Goal: Check status: Check status

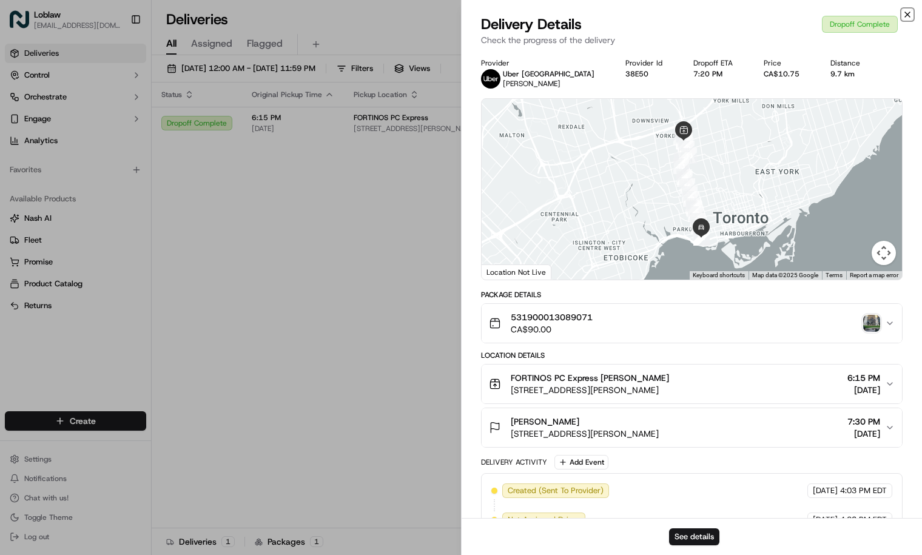
click at [904, 17] on icon "button" at bounding box center [907, 15] width 10 height 10
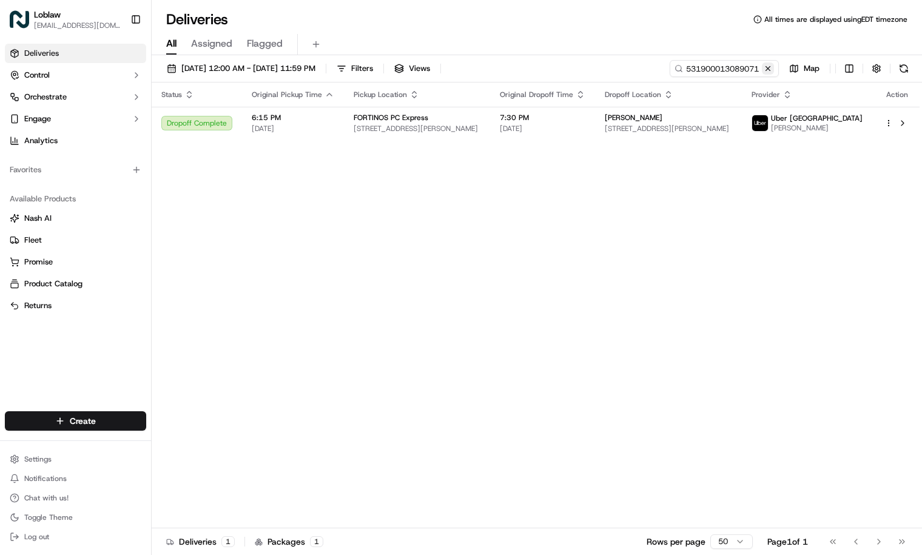
click at [771, 69] on button at bounding box center [768, 68] width 12 height 12
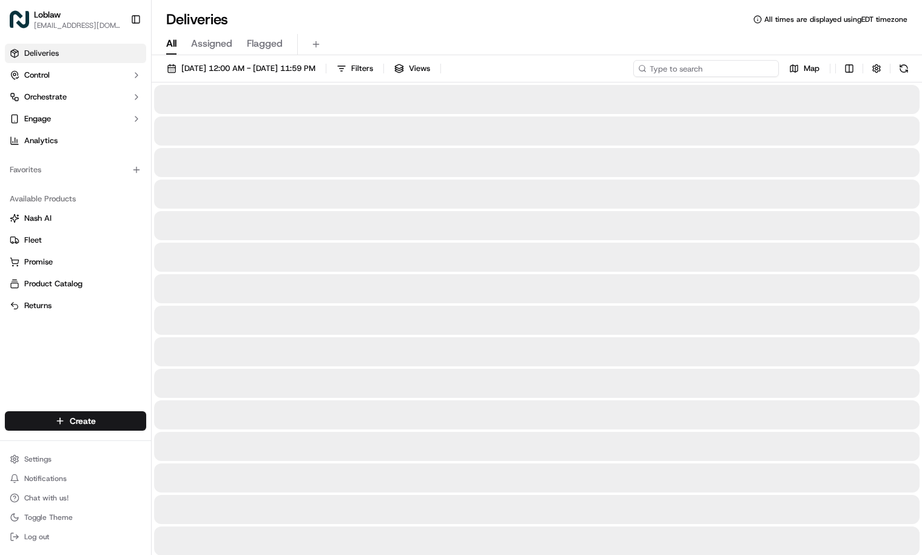
click at [741, 71] on input at bounding box center [706, 68] width 146 height 17
paste input "531900013593698"
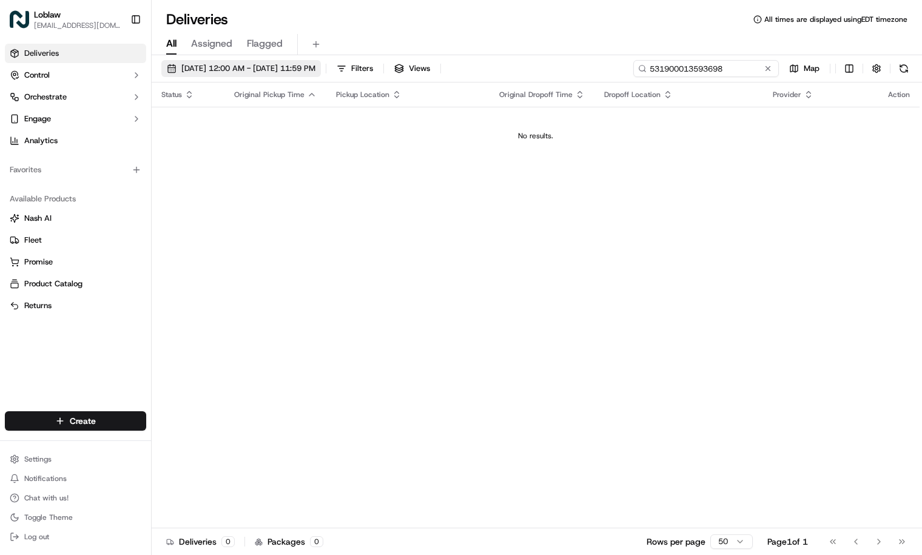
type input "531900013593698"
click at [243, 68] on span "[DATE] 12:00 AM - [DATE] 11:59 PM" at bounding box center [248, 68] width 134 height 11
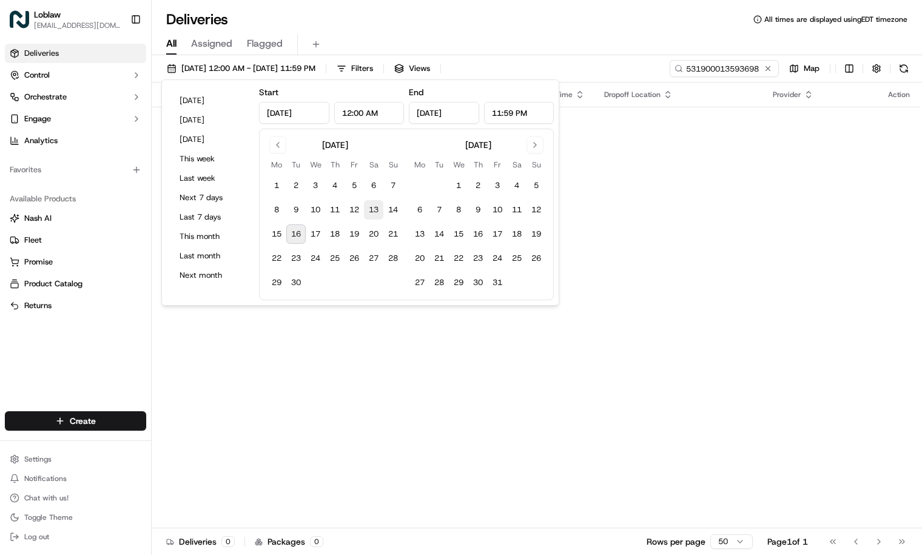
click at [372, 208] on button "13" at bounding box center [373, 209] width 19 height 19
type input "[DATE]"
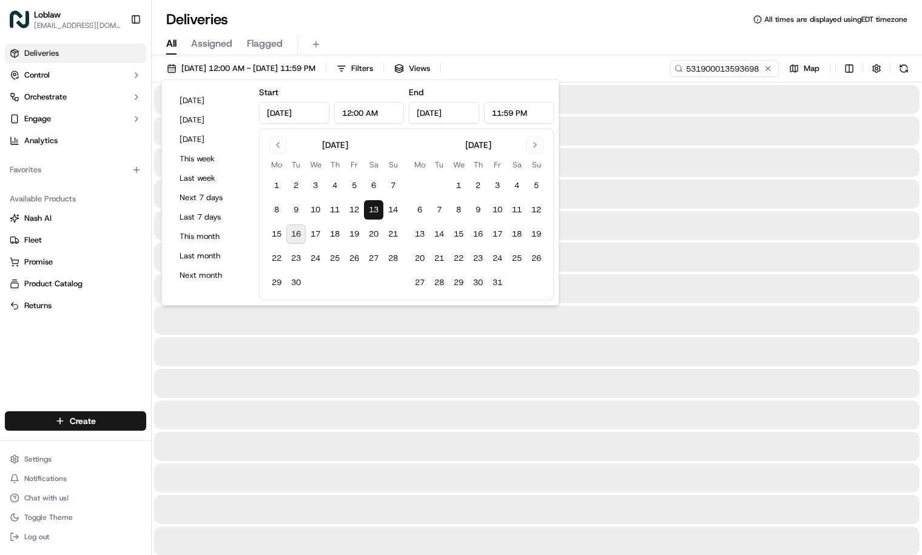
click at [372, 208] on button "13" at bounding box center [373, 209] width 19 height 19
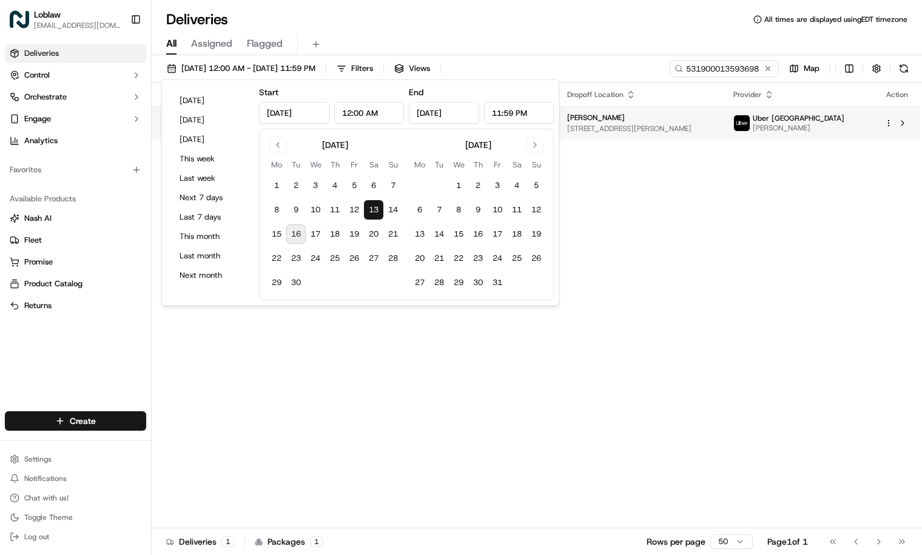
click at [625, 120] on span "[PERSON_NAME]" at bounding box center [596, 118] width 58 height 10
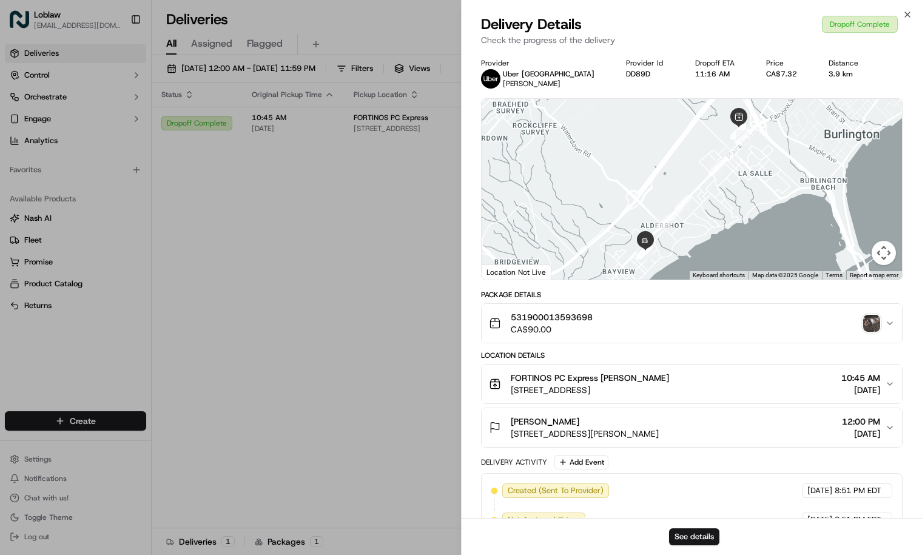
click at [781, 416] on div "[PERSON_NAME] [STREET_ADDRESS][PERSON_NAME] 12:00 PM [DATE]" at bounding box center [687, 427] width 396 height 24
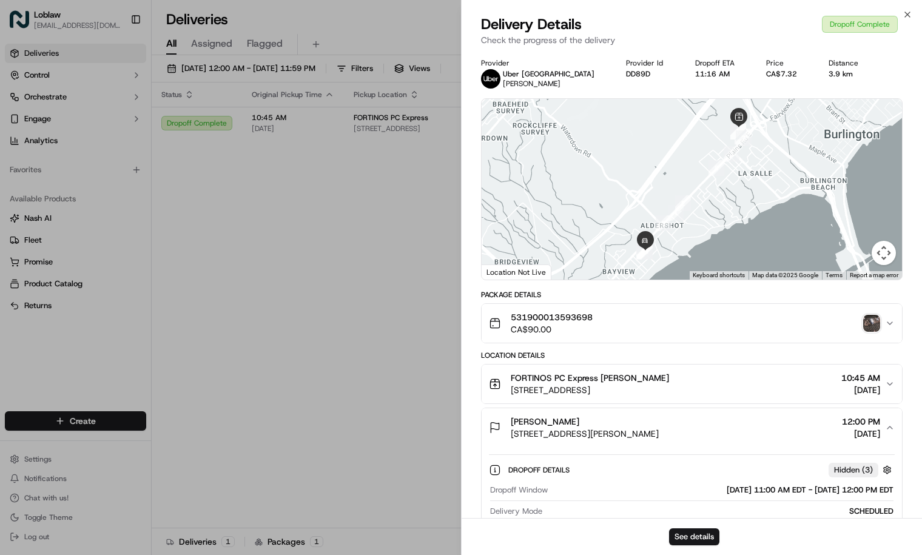
click at [870, 323] on img "button" at bounding box center [871, 323] width 17 height 17
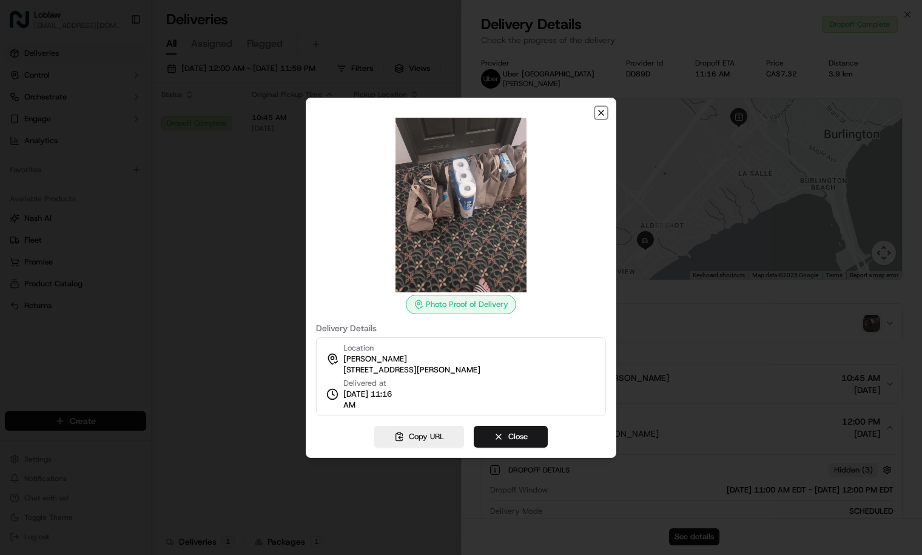
click at [601, 110] on icon "button" at bounding box center [601, 113] width 10 height 10
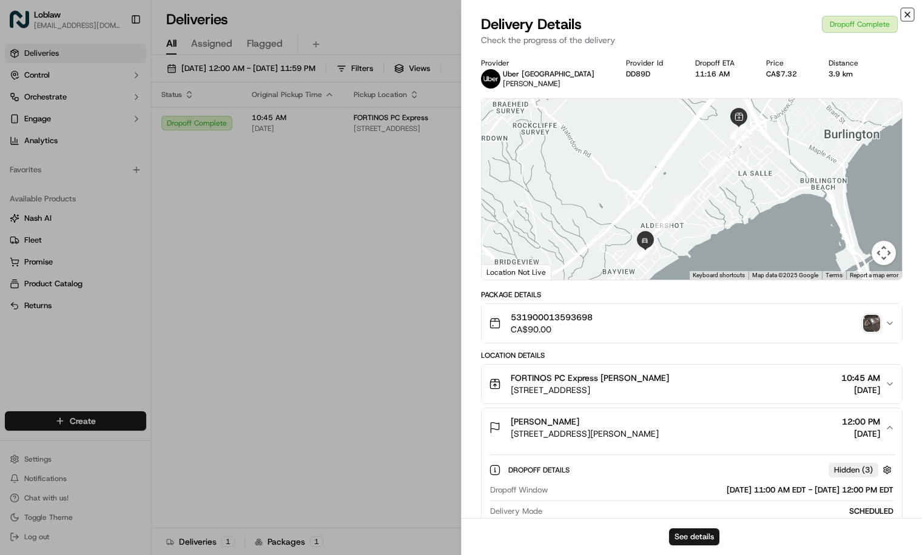
click at [907, 16] on icon "button" at bounding box center [907, 15] width 10 height 10
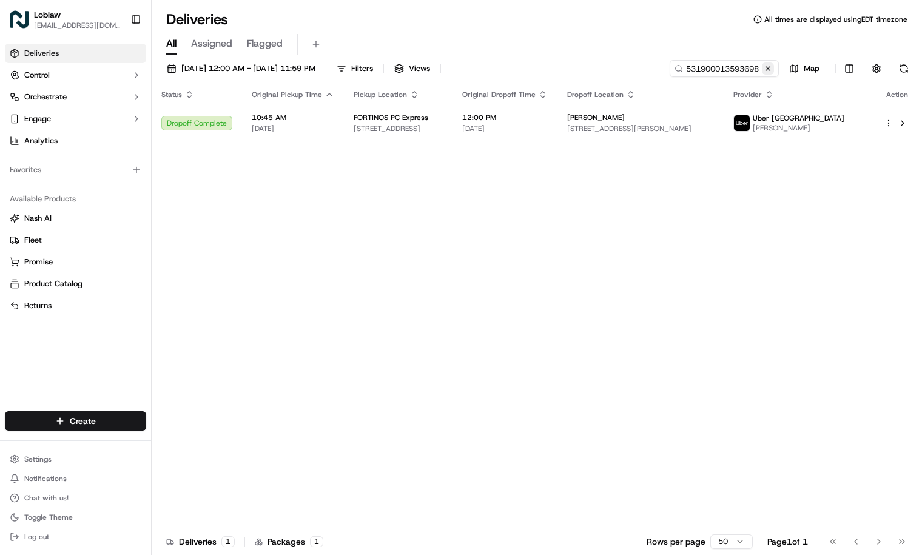
click at [768, 67] on button at bounding box center [768, 68] width 12 height 12
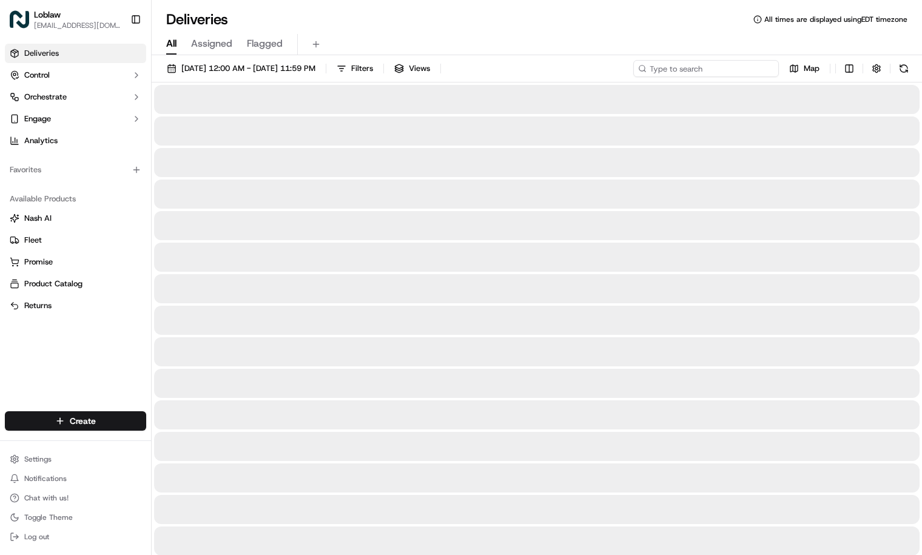
click at [705, 70] on input at bounding box center [706, 68] width 146 height 17
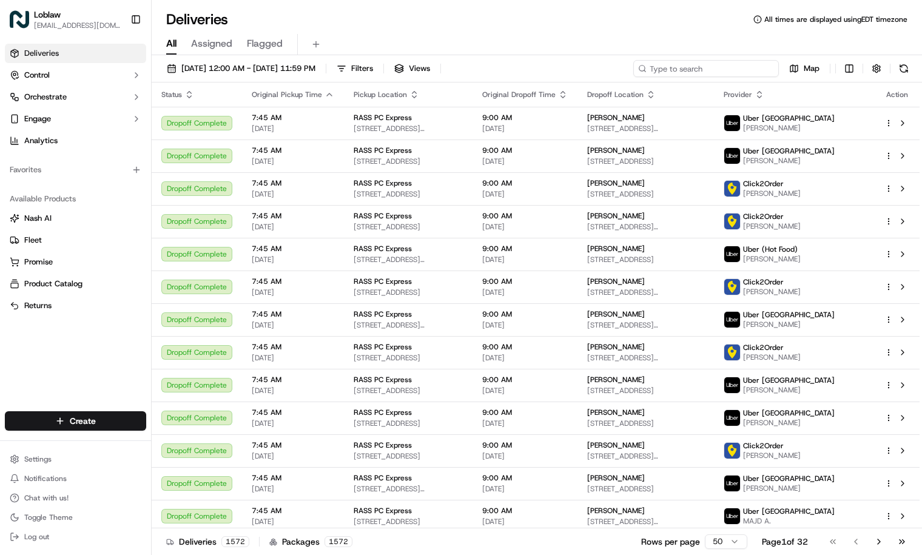
paste input "531900012851152"
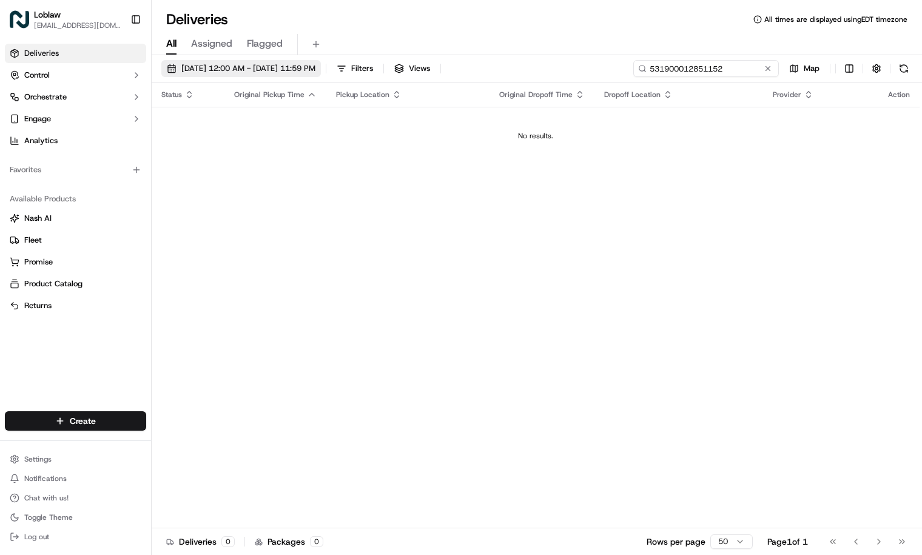
type input "531900012851152"
click at [258, 71] on span "[DATE] 12:00 AM - [DATE] 11:59 PM" at bounding box center [248, 68] width 134 height 11
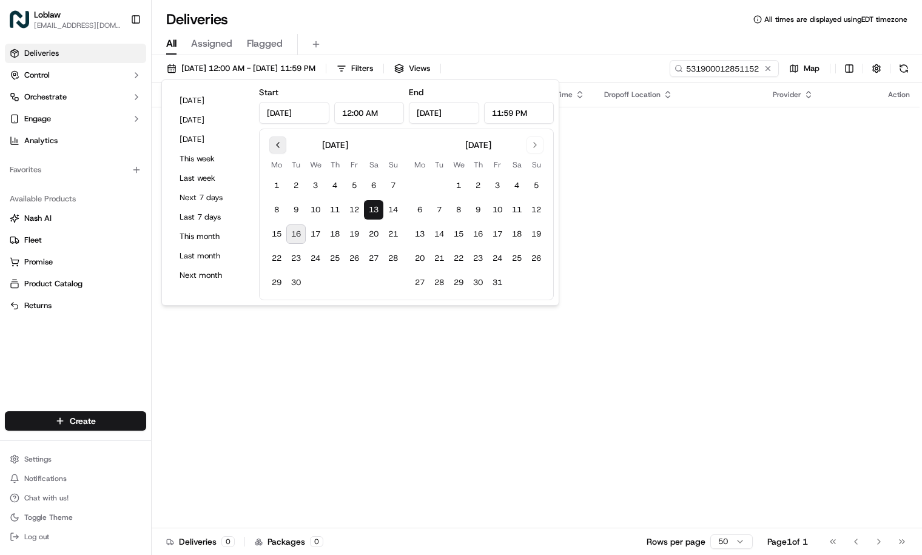
click at [278, 142] on button "Go to previous month" at bounding box center [277, 144] width 17 height 17
click at [349, 255] on button "22" at bounding box center [353, 258] width 19 height 19
type input "[DATE]"
click at [334, 254] on button "21" at bounding box center [334, 258] width 19 height 19
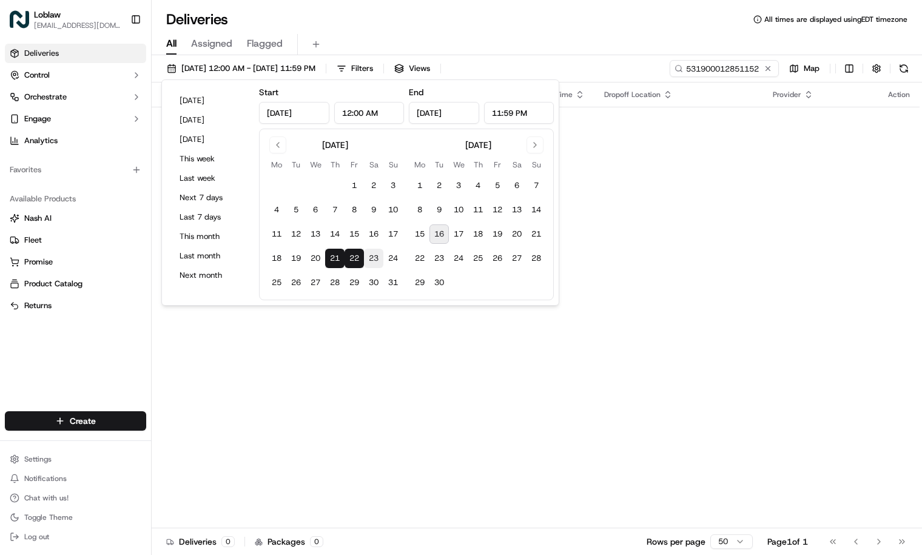
click at [371, 259] on button "23" at bounding box center [373, 258] width 19 height 19
type input "[DATE]"
click at [336, 258] on button "21" at bounding box center [334, 258] width 19 height 19
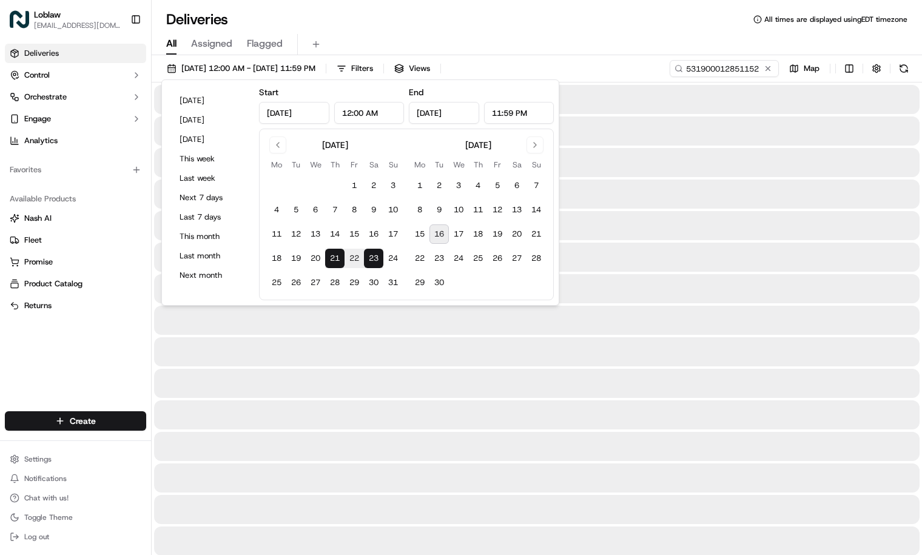
click at [349, 259] on button "22" at bounding box center [353, 258] width 19 height 19
type input "[DATE]"
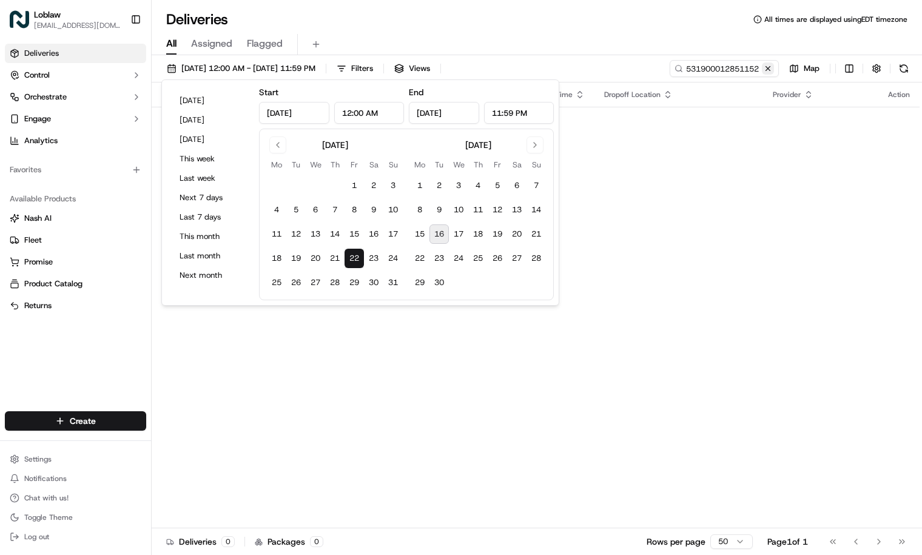
click at [767, 67] on button at bounding box center [768, 68] width 12 height 12
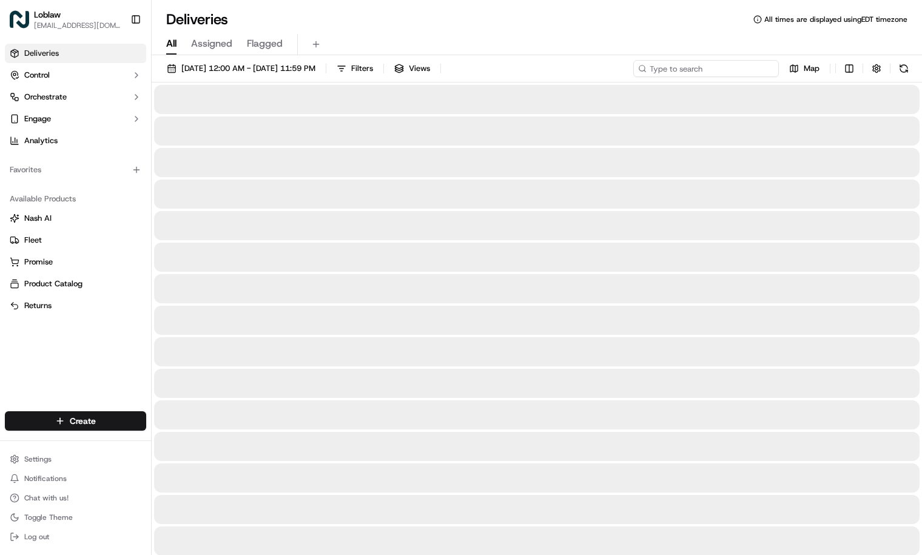
click at [696, 66] on input at bounding box center [706, 68] width 146 height 17
paste input "531900013351247"
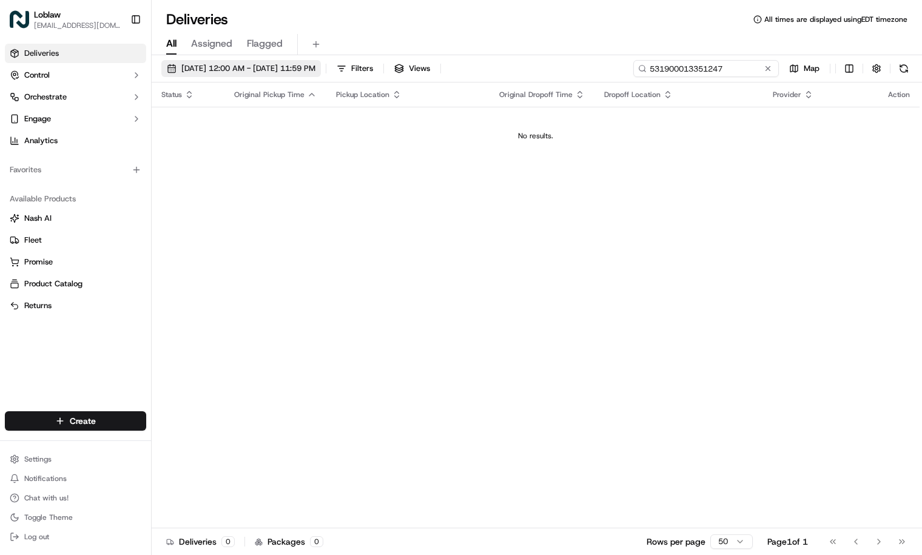
type input "531900013351247"
click at [315, 72] on span "[DATE] 12:00 AM - [DATE] 11:59 PM" at bounding box center [248, 68] width 134 height 11
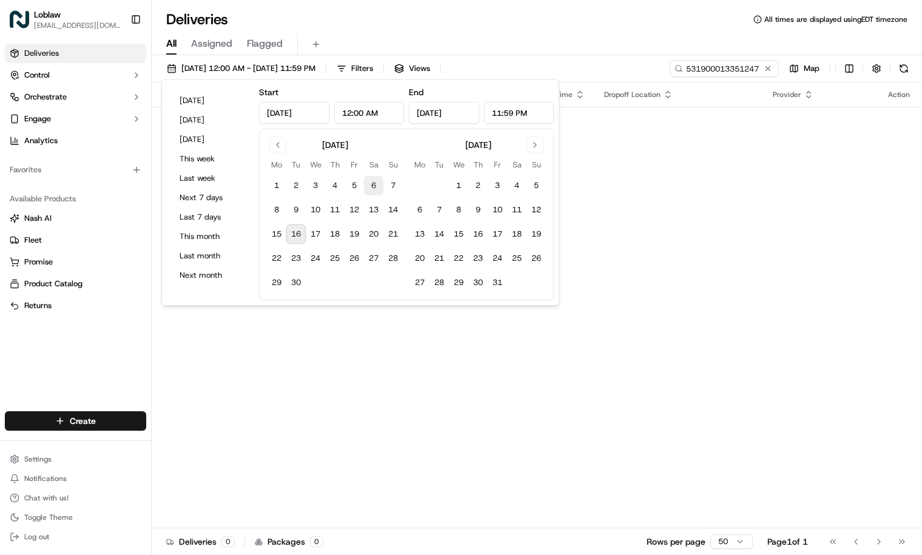
click at [368, 184] on button "6" at bounding box center [373, 185] width 19 height 19
type input "[DATE]"
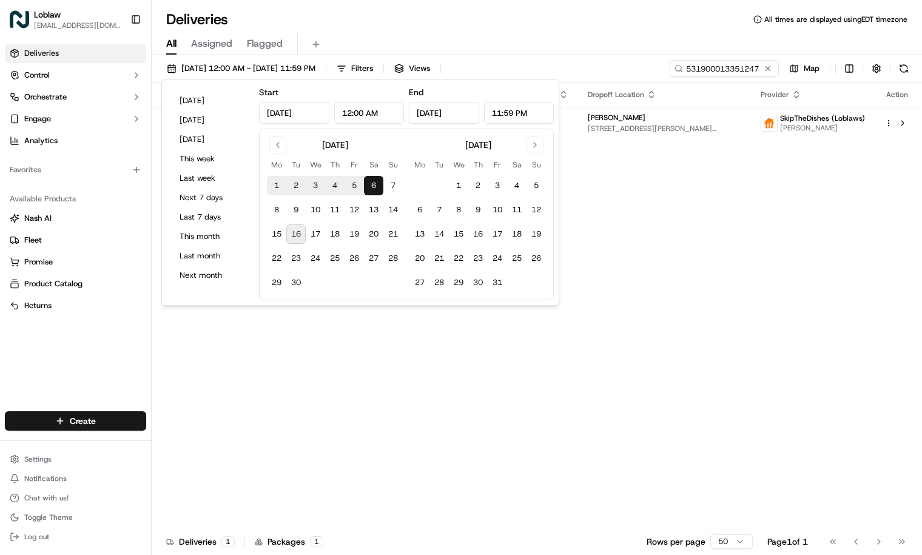
click at [368, 187] on button "6" at bounding box center [373, 185] width 19 height 19
type input "[DATE]"
click at [653, 136] on td "[PERSON_NAME] [STREET_ADDRESS][PERSON_NAME][PERSON_NAME]" at bounding box center [664, 123] width 173 height 33
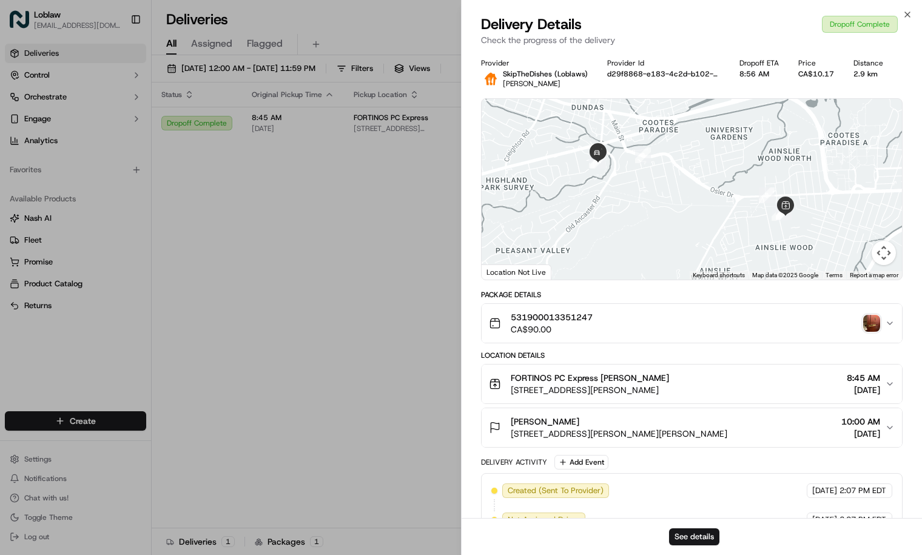
click at [727, 428] on span "[STREET_ADDRESS][PERSON_NAME][PERSON_NAME]" at bounding box center [619, 434] width 217 height 12
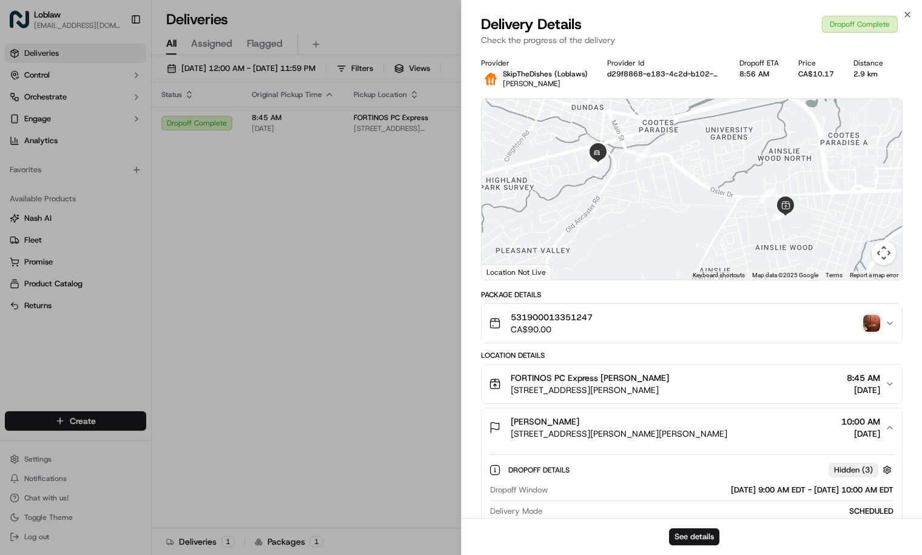
click at [727, 432] on span "[STREET_ADDRESS][PERSON_NAME][PERSON_NAME]" at bounding box center [619, 434] width 217 height 12
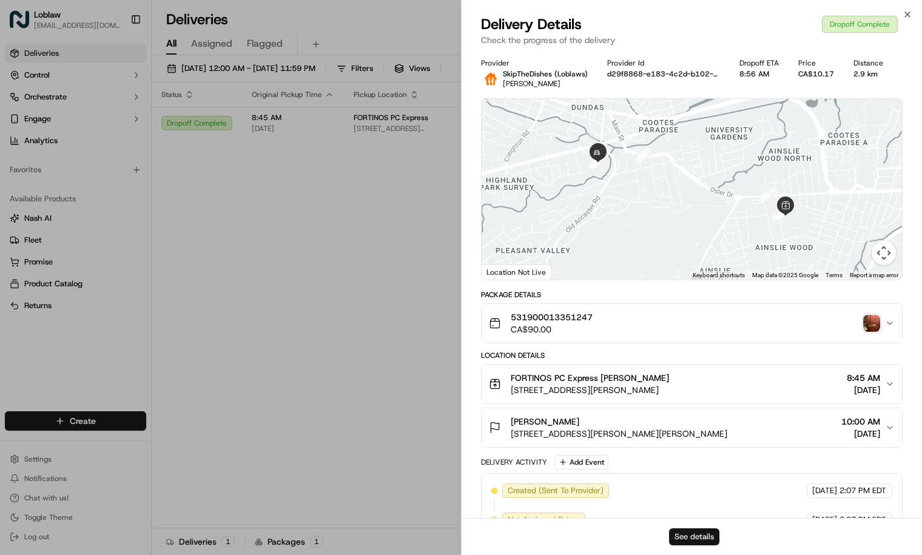
drag, startPoint x: 693, startPoint y: 539, endPoint x: 687, endPoint y: 536, distance: 6.2
click at [687, 536] on button "See details" at bounding box center [694, 536] width 50 height 17
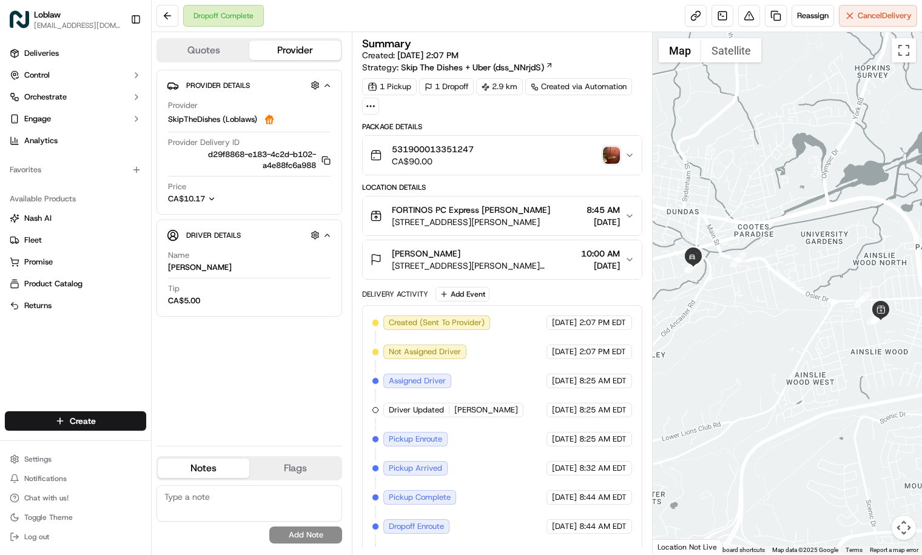
click at [614, 154] on img "button" at bounding box center [611, 155] width 17 height 17
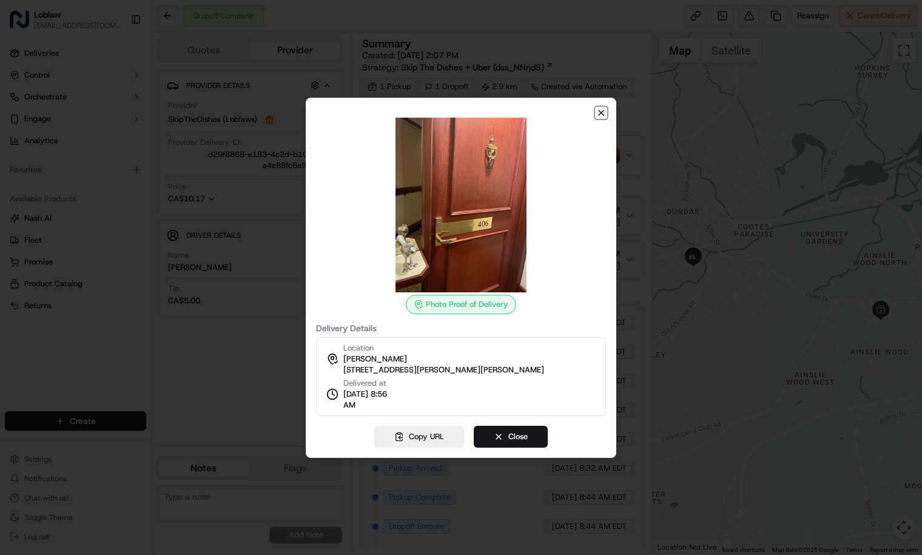
click at [599, 108] on icon "button" at bounding box center [601, 113] width 10 height 10
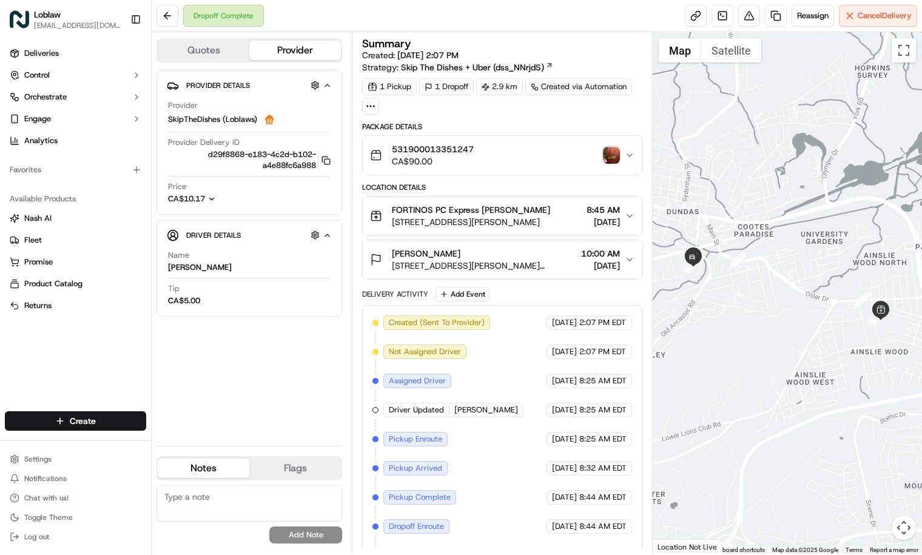
click at [604, 267] on span "[DATE]" at bounding box center [600, 266] width 39 height 12
